Goal: Navigation & Orientation: Understand site structure

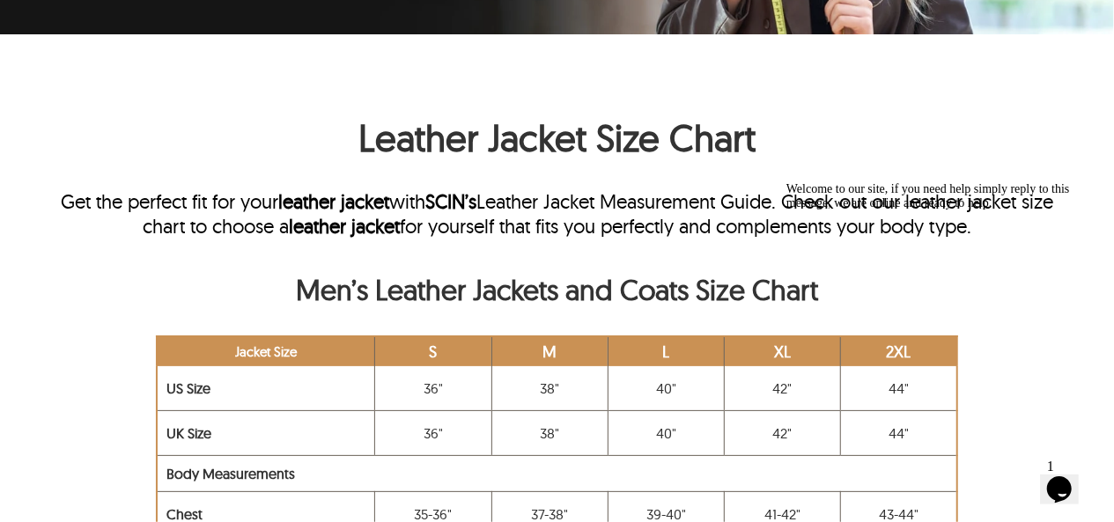
scroll to position [440, 0]
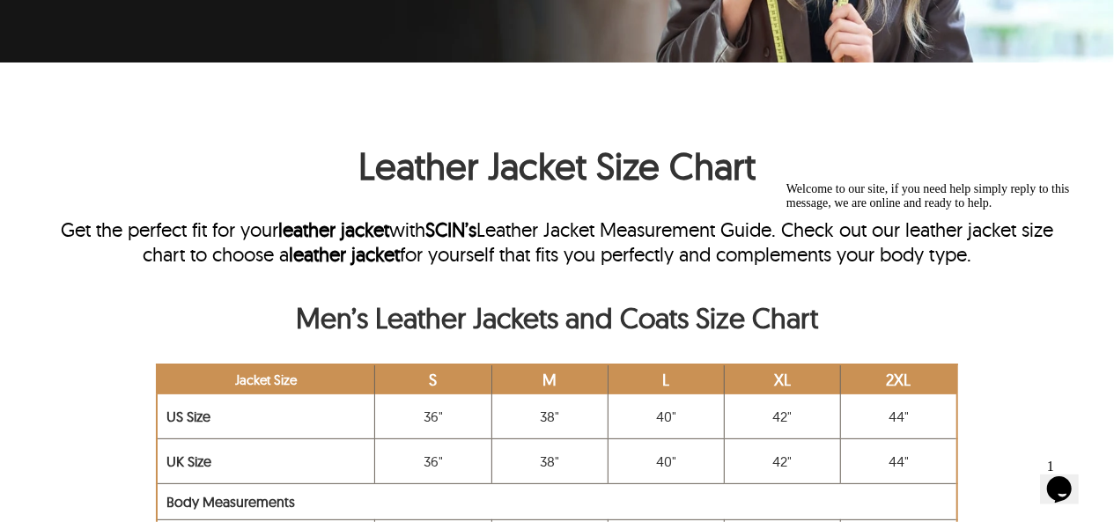
click at [786, 181] on icon "Chat attention grabber" at bounding box center [786, 181] width 0 height 0
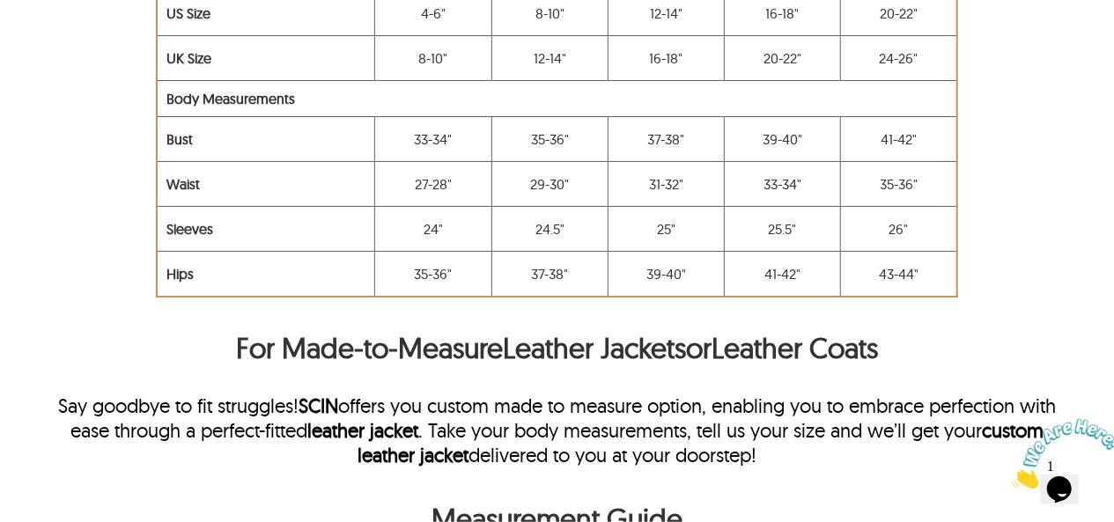
scroll to position [617, 0]
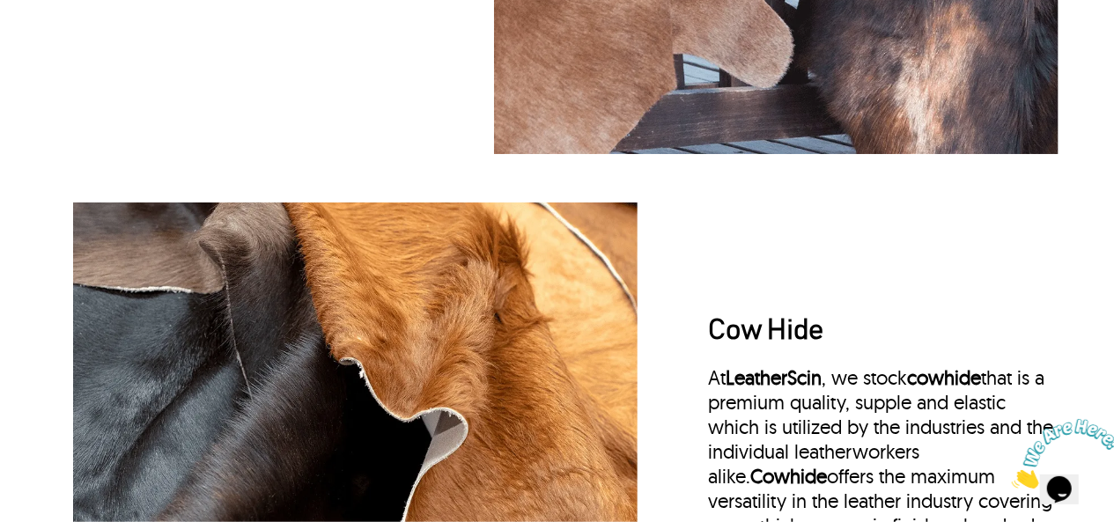
scroll to position [793, 0]
